Goal: Find contact information: Obtain details needed to contact an individual or organization

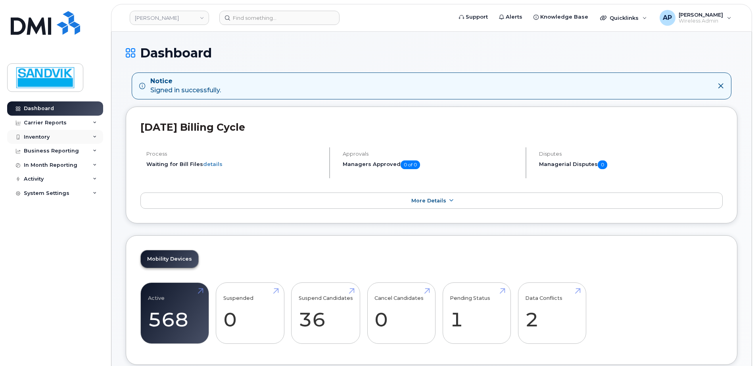
click at [35, 135] on div "Inventory" at bounding box center [37, 137] width 26 height 6
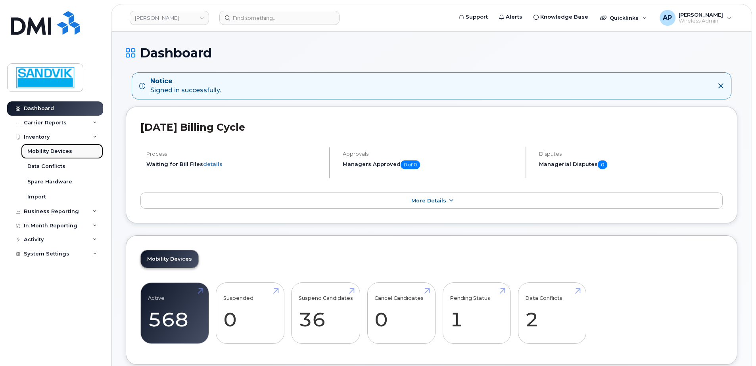
click at [51, 149] on div "Mobility Devices" at bounding box center [49, 151] width 45 height 7
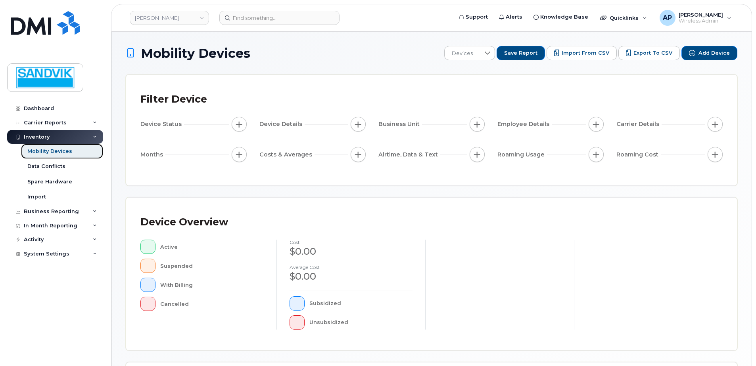
scroll to position [119, 0]
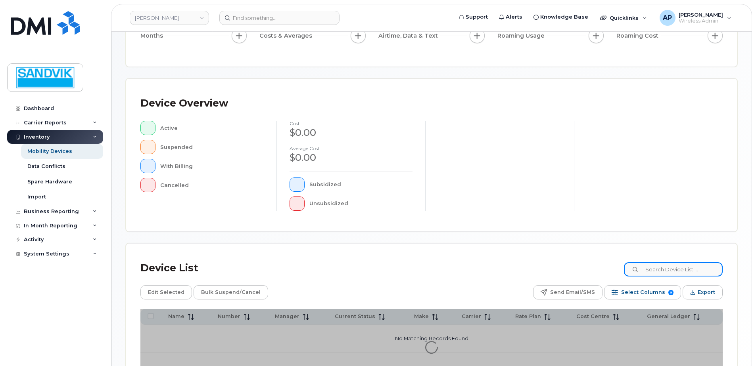
click at [653, 272] on input at bounding box center [673, 269] width 99 height 14
type input "maxim"
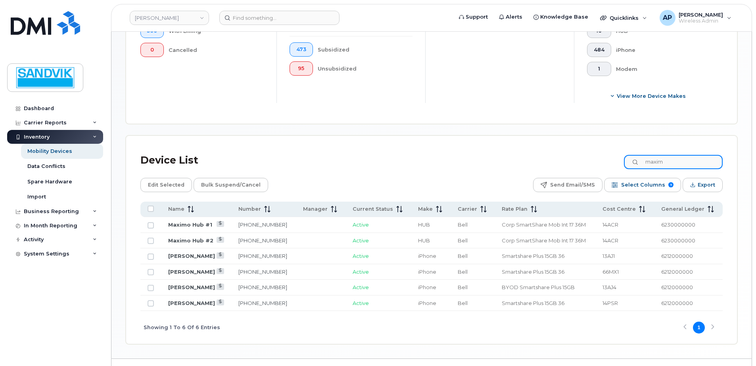
scroll to position [278, 0]
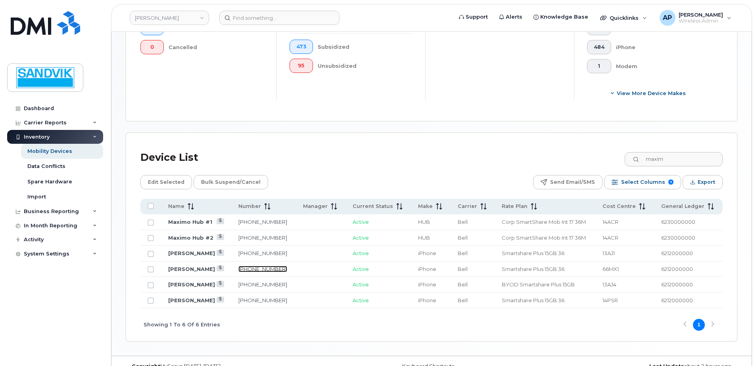
click at [261, 269] on link "705-698-1599" at bounding box center [262, 269] width 49 height 6
